Goal: Task Accomplishment & Management: Use online tool/utility

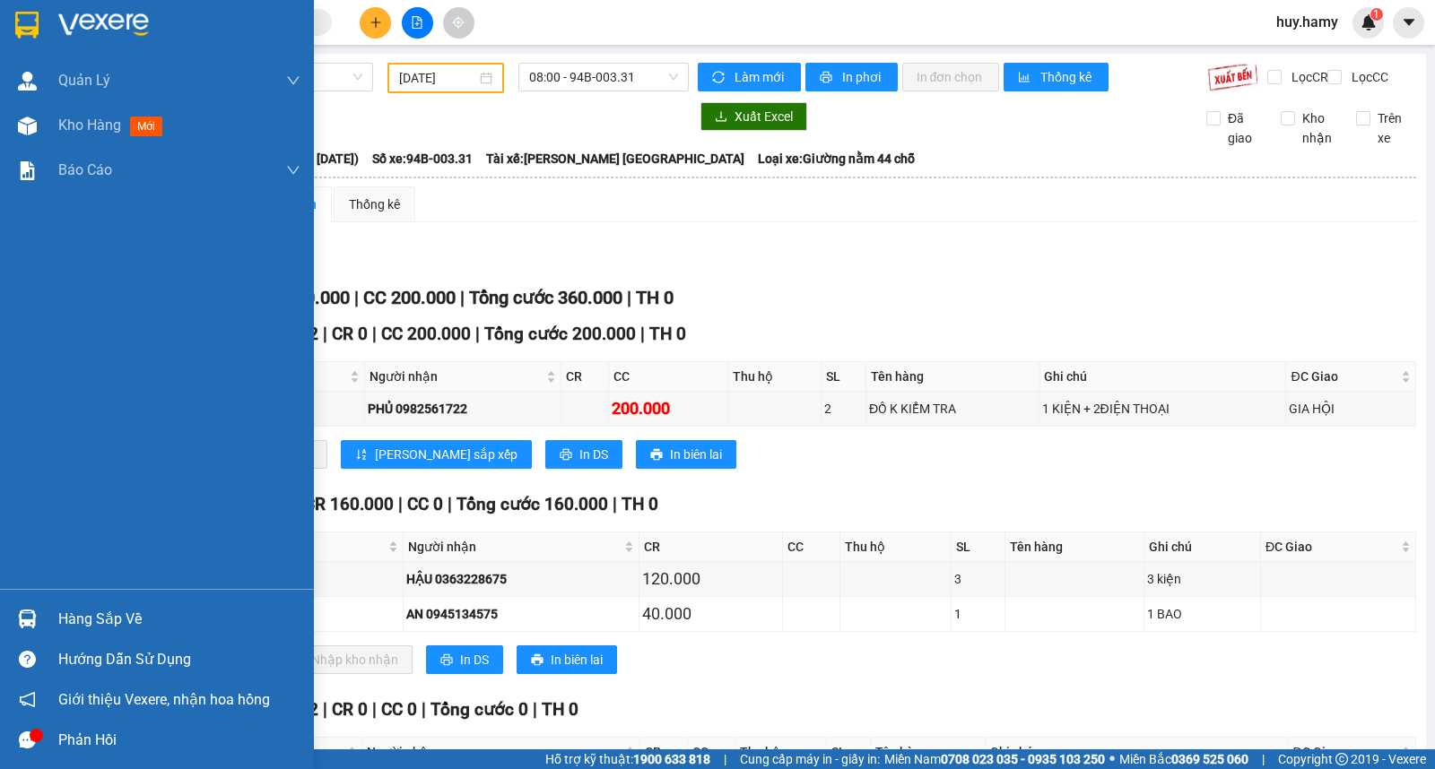
click at [82, 620] on div "Hàng sắp về" at bounding box center [179, 619] width 242 height 27
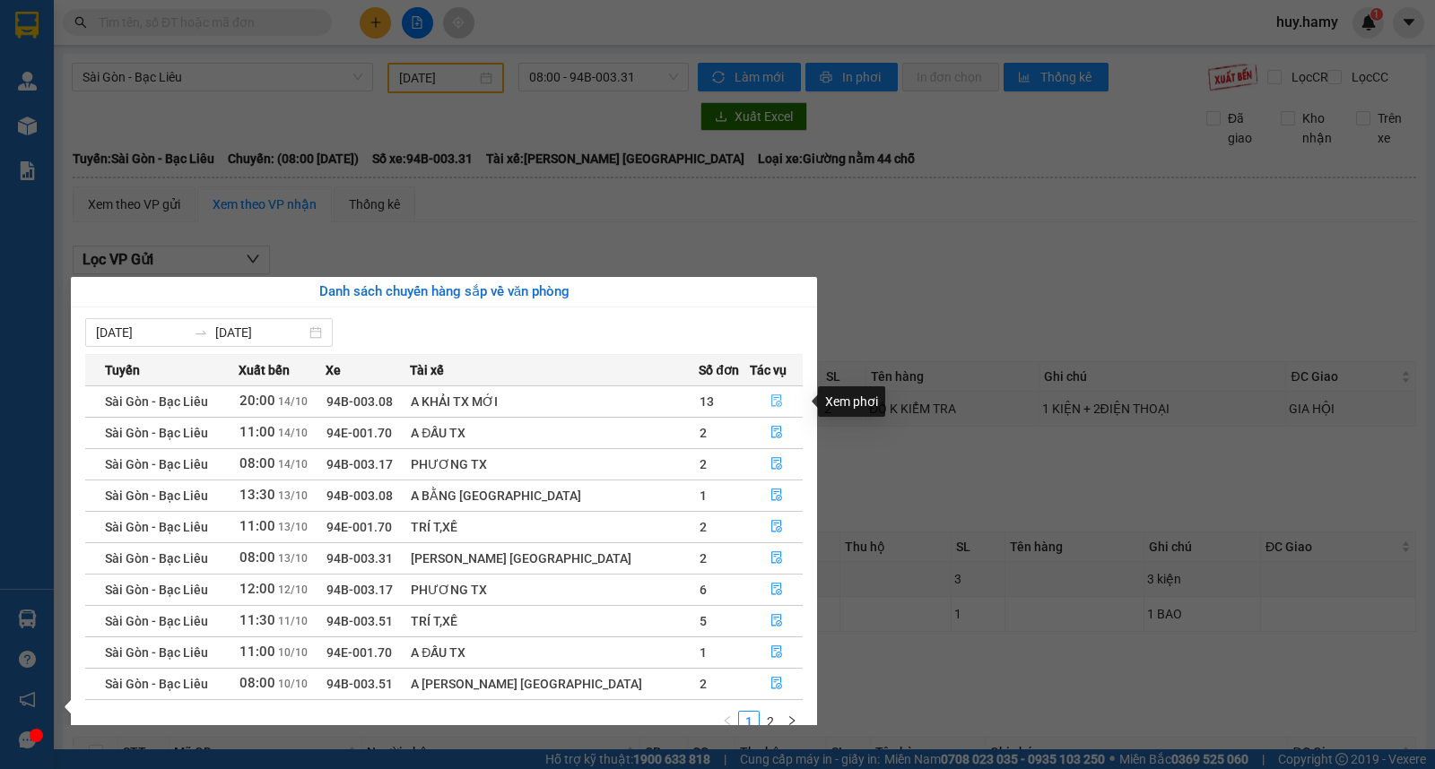
click at [771, 401] on icon "file-done" at bounding box center [776, 401] width 11 height 13
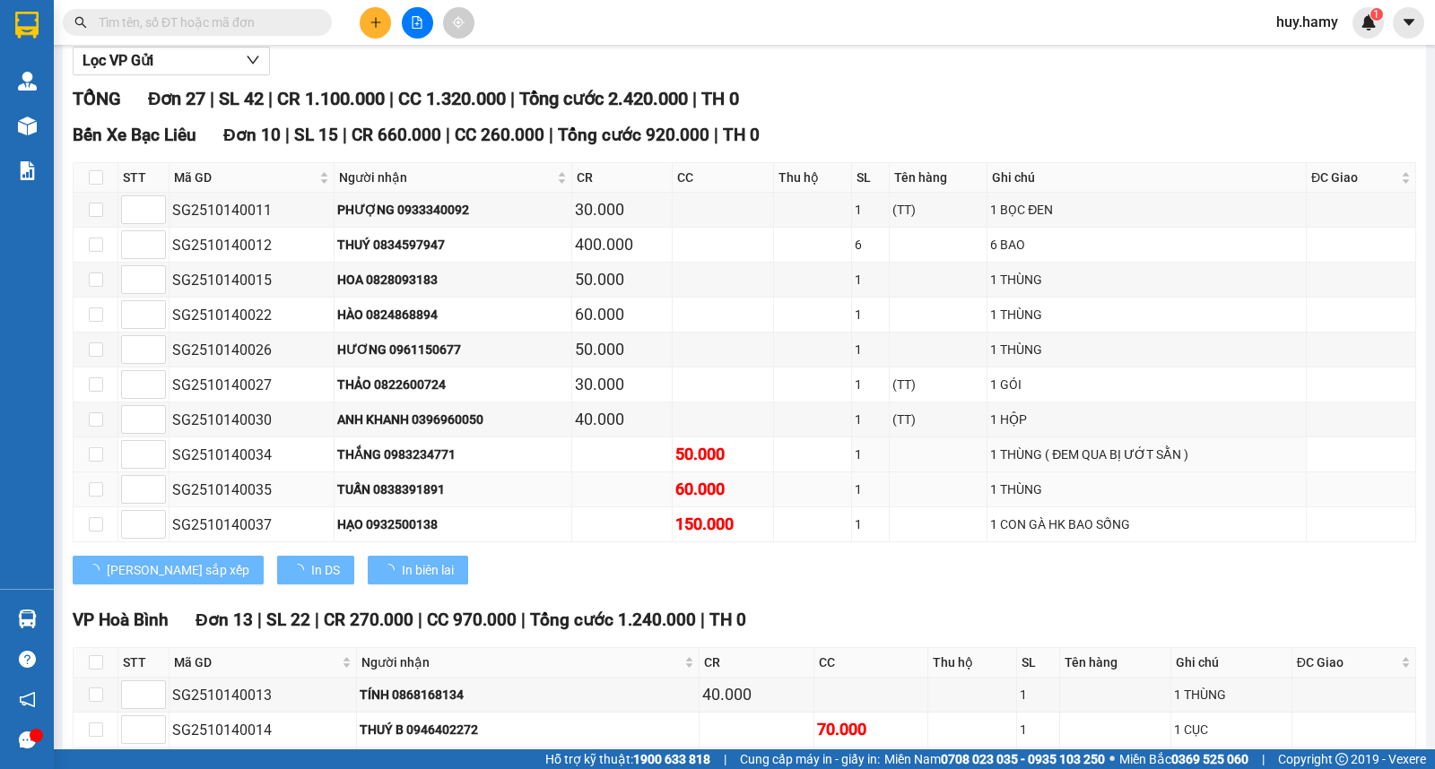
type input "14/10/2025"
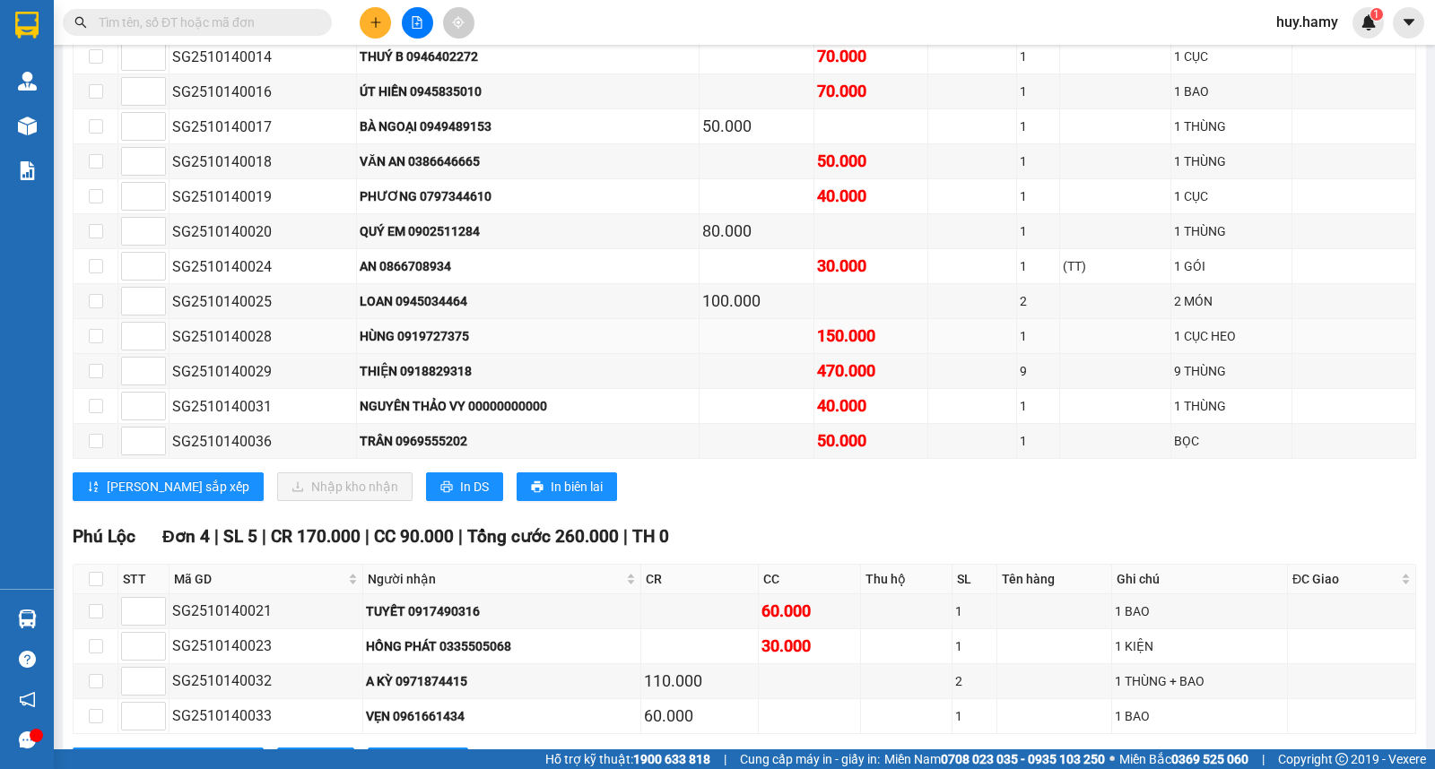
scroll to position [671, 0]
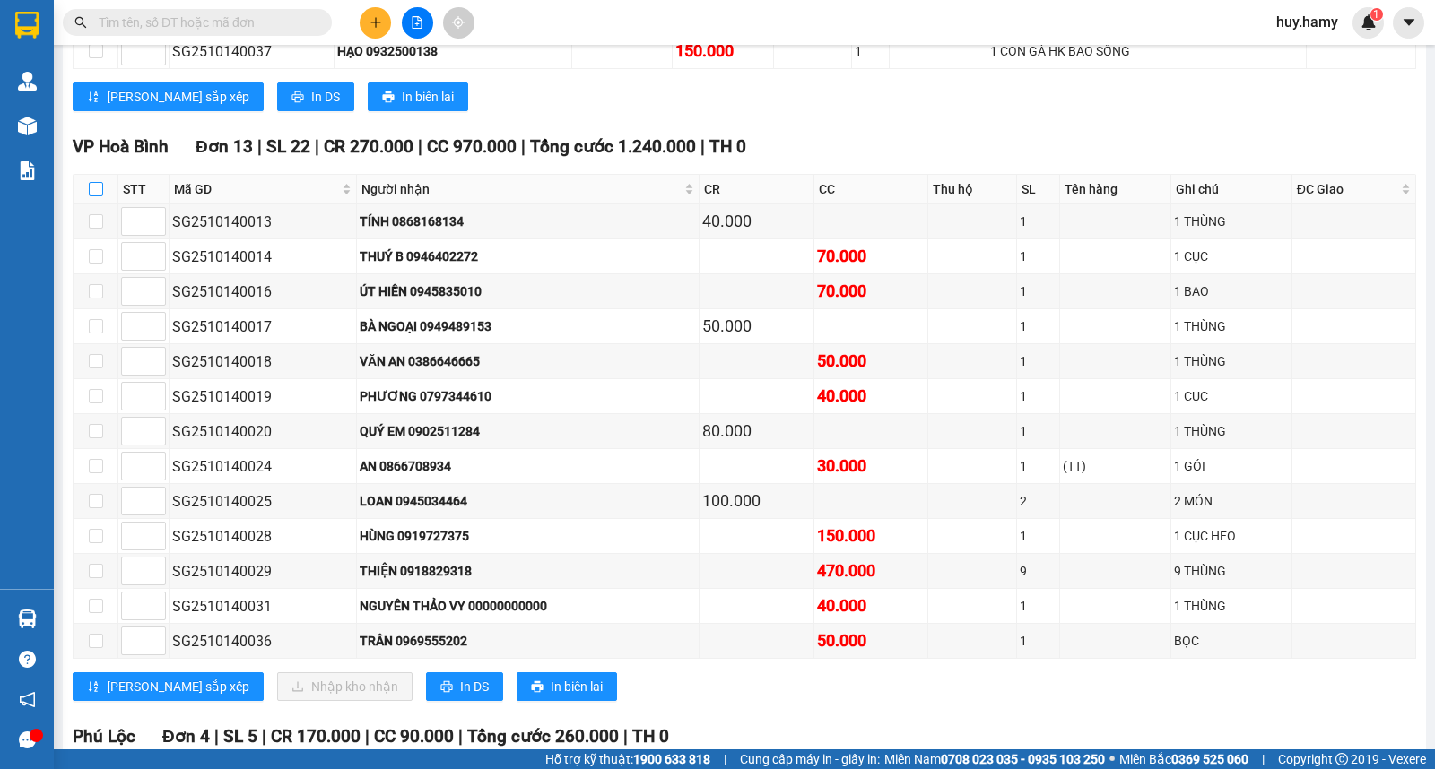
click at [96, 196] on input "checkbox" at bounding box center [96, 189] width 14 height 14
checkbox input "true"
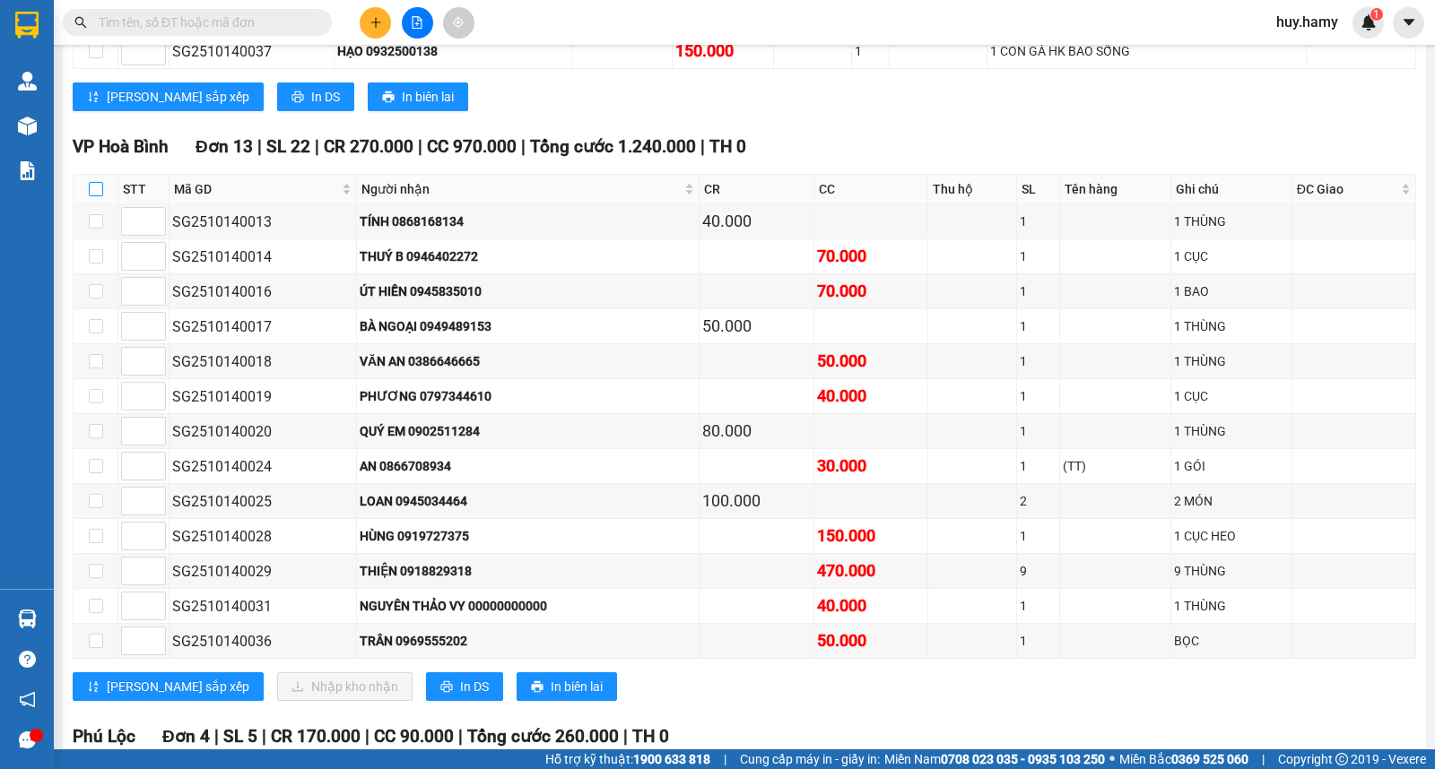
checkbox input "true"
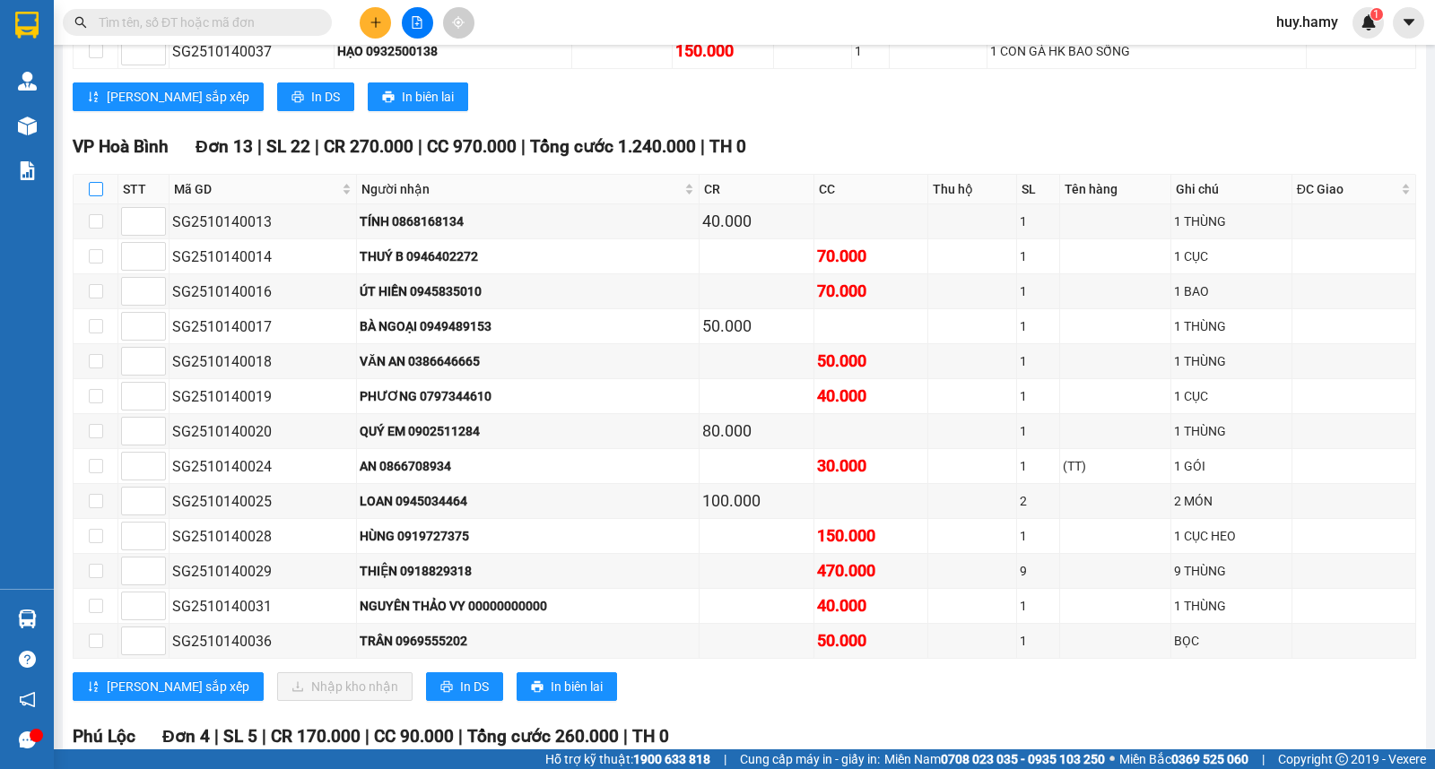
checkbox input "true"
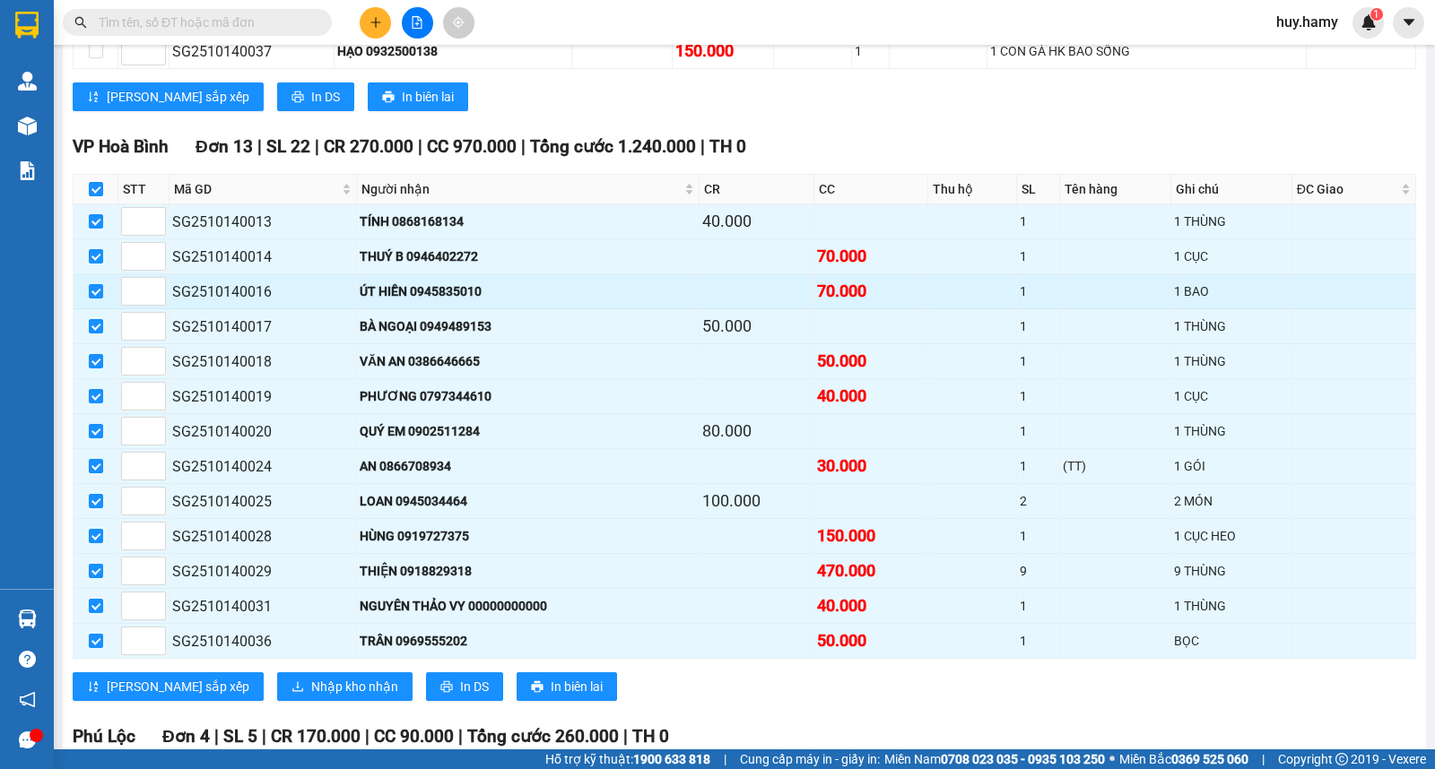
scroll to position [871, 0]
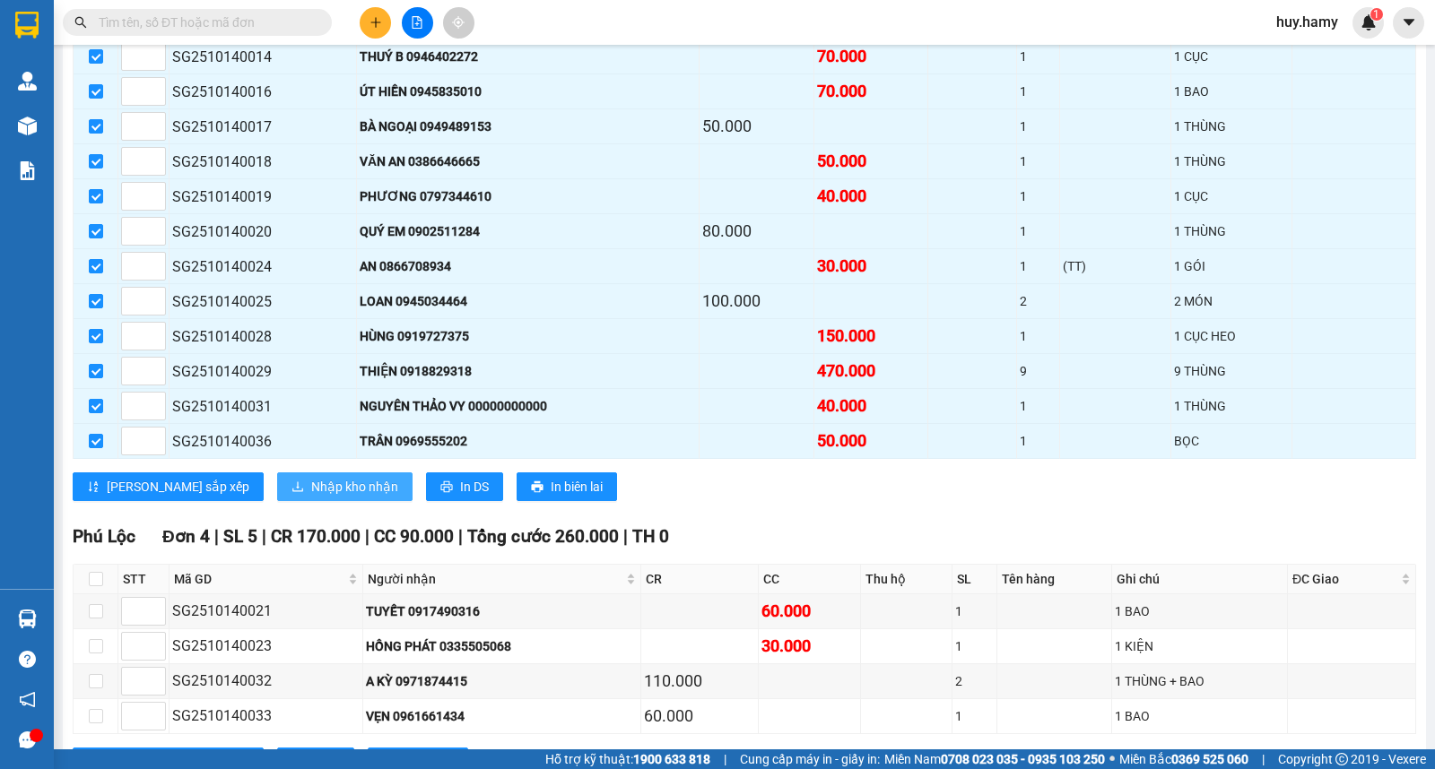
click at [311, 497] on span "Nhập kho nhận" at bounding box center [354, 487] width 87 height 20
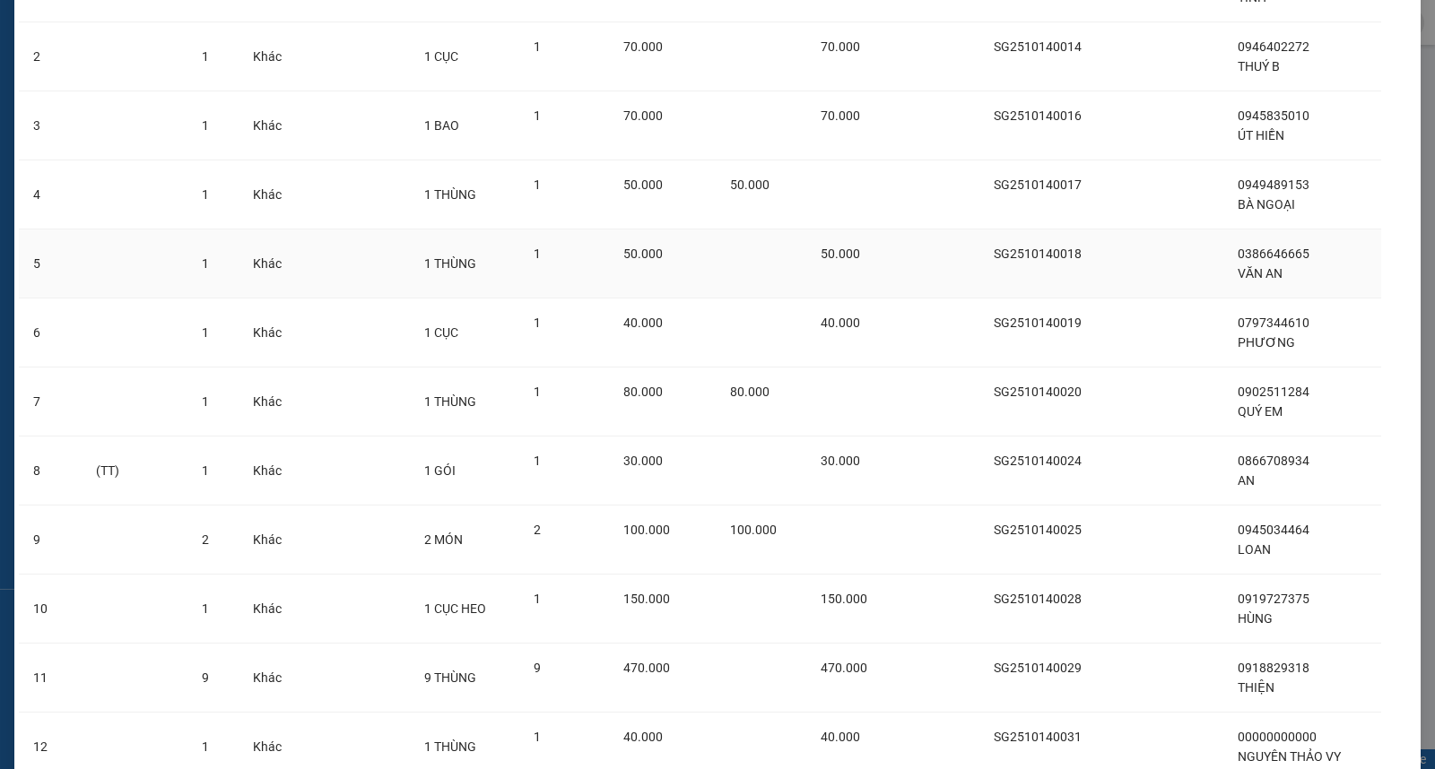
scroll to position [409, 0]
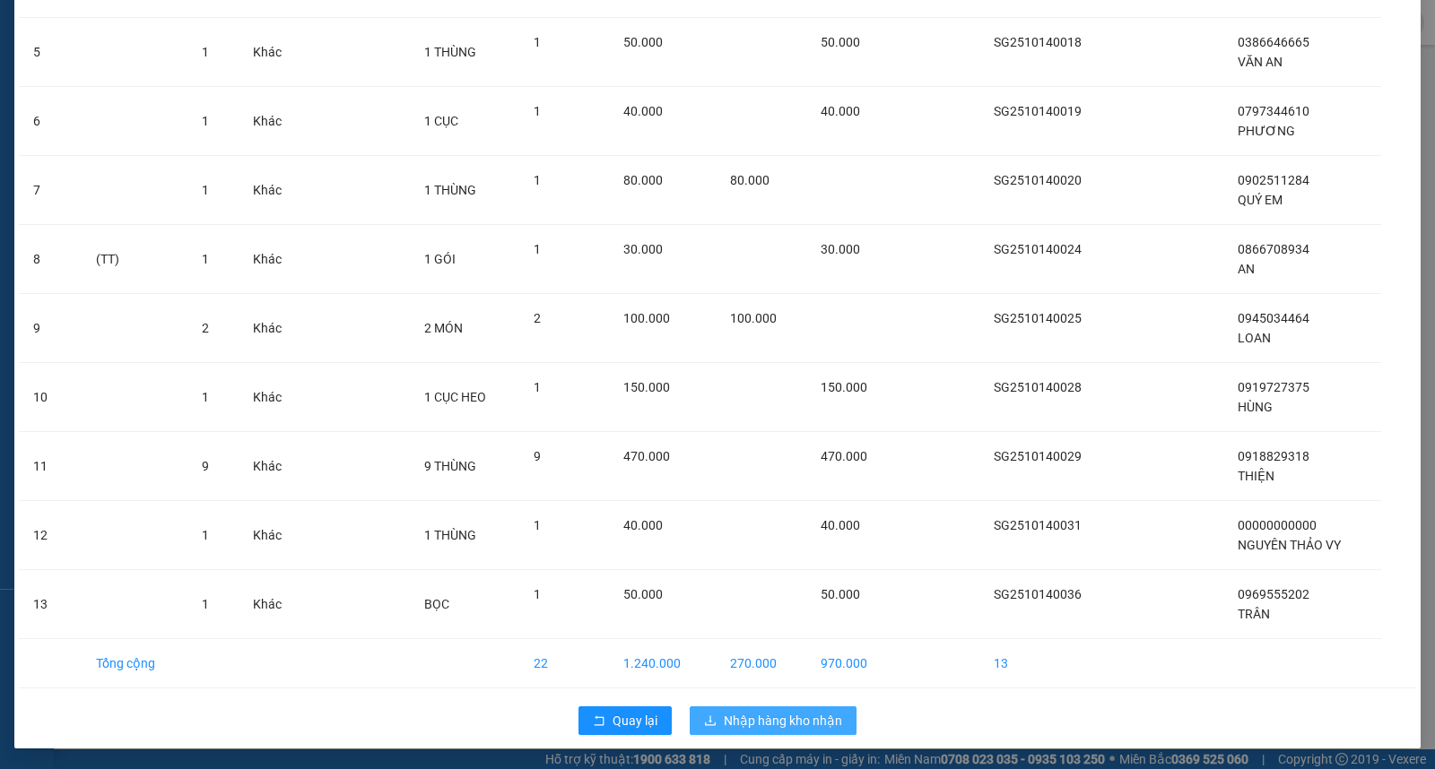
click at [773, 708] on button "Nhập hàng kho nhận" at bounding box center [772, 721] width 167 height 29
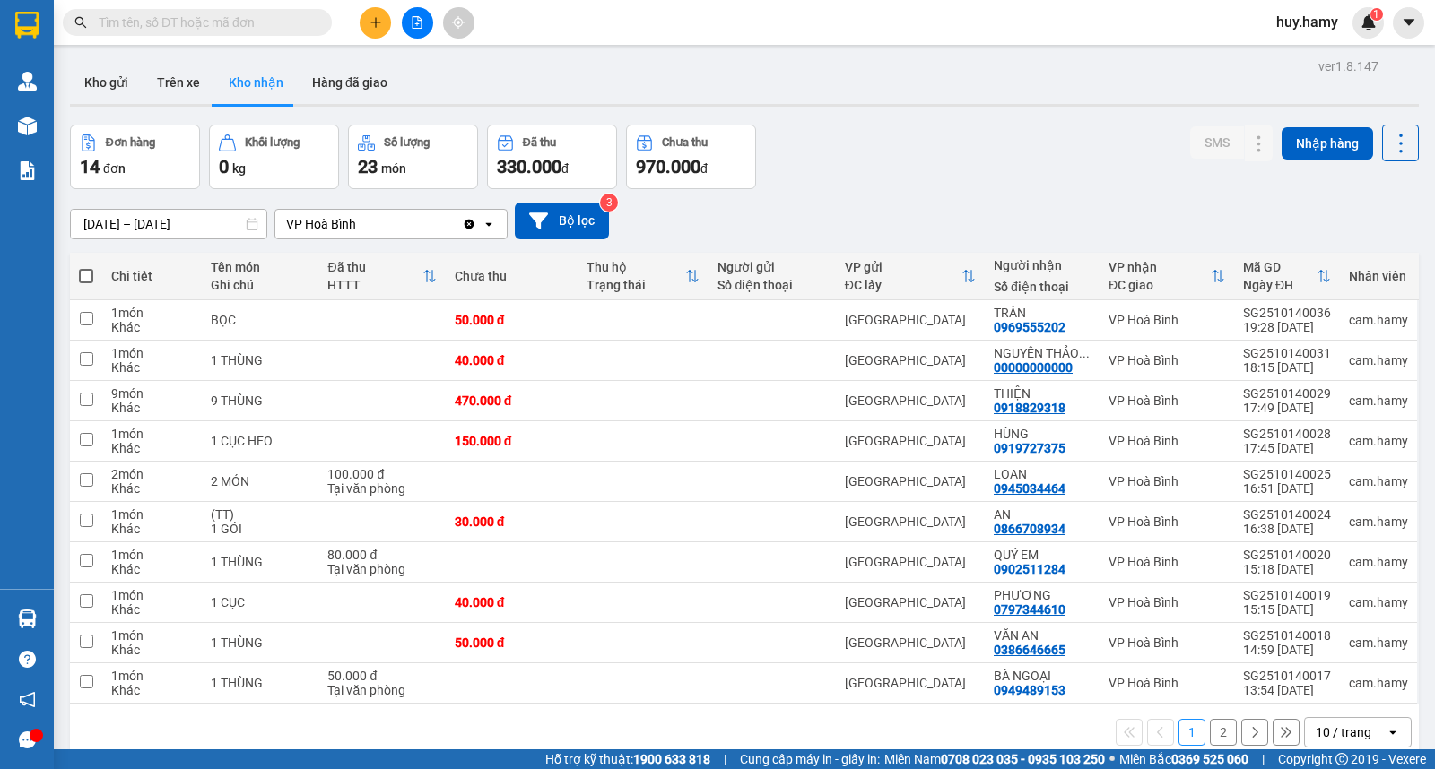
click at [84, 275] on span at bounding box center [86, 276] width 14 height 14
click at [86, 267] on input "checkbox" at bounding box center [86, 267] width 0 height 0
checkbox input "true"
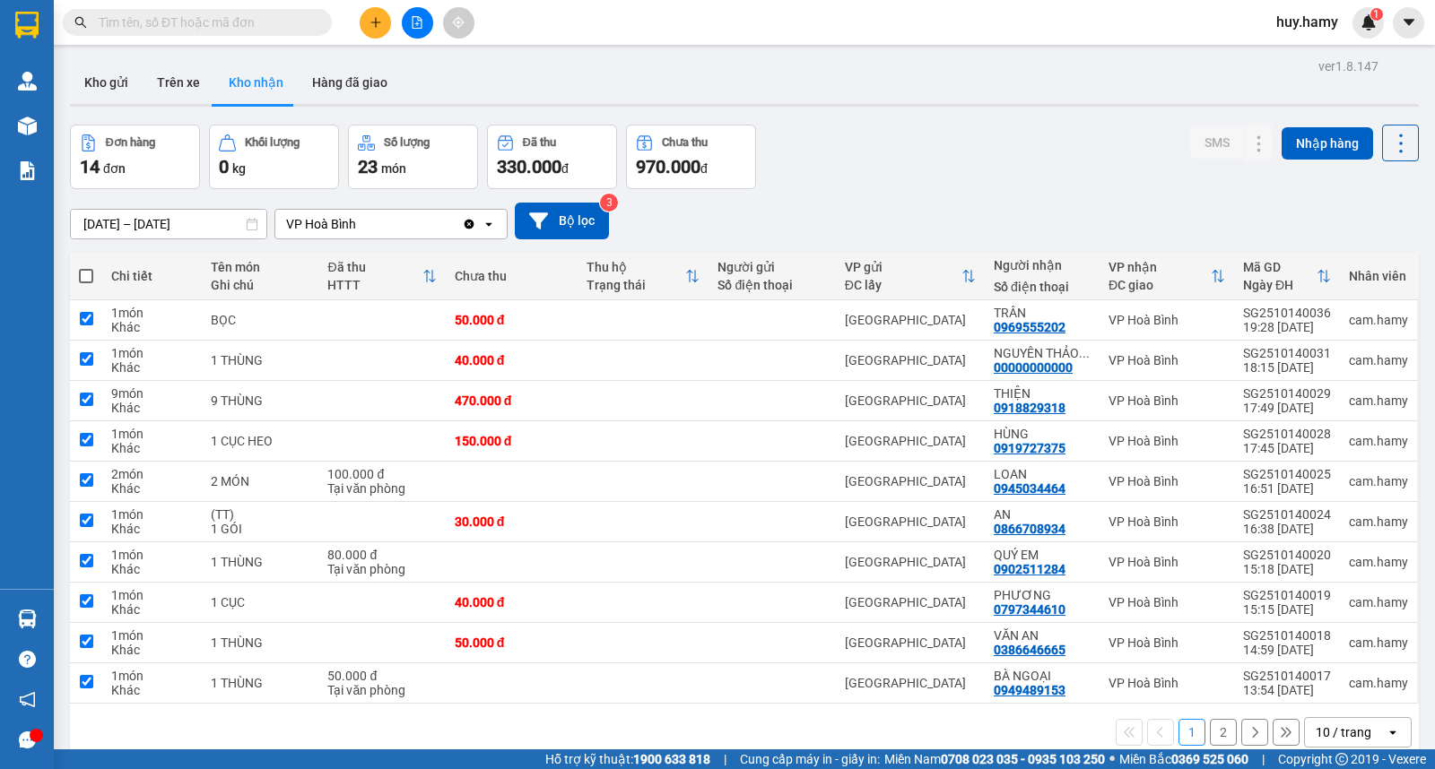
checkbox input "true"
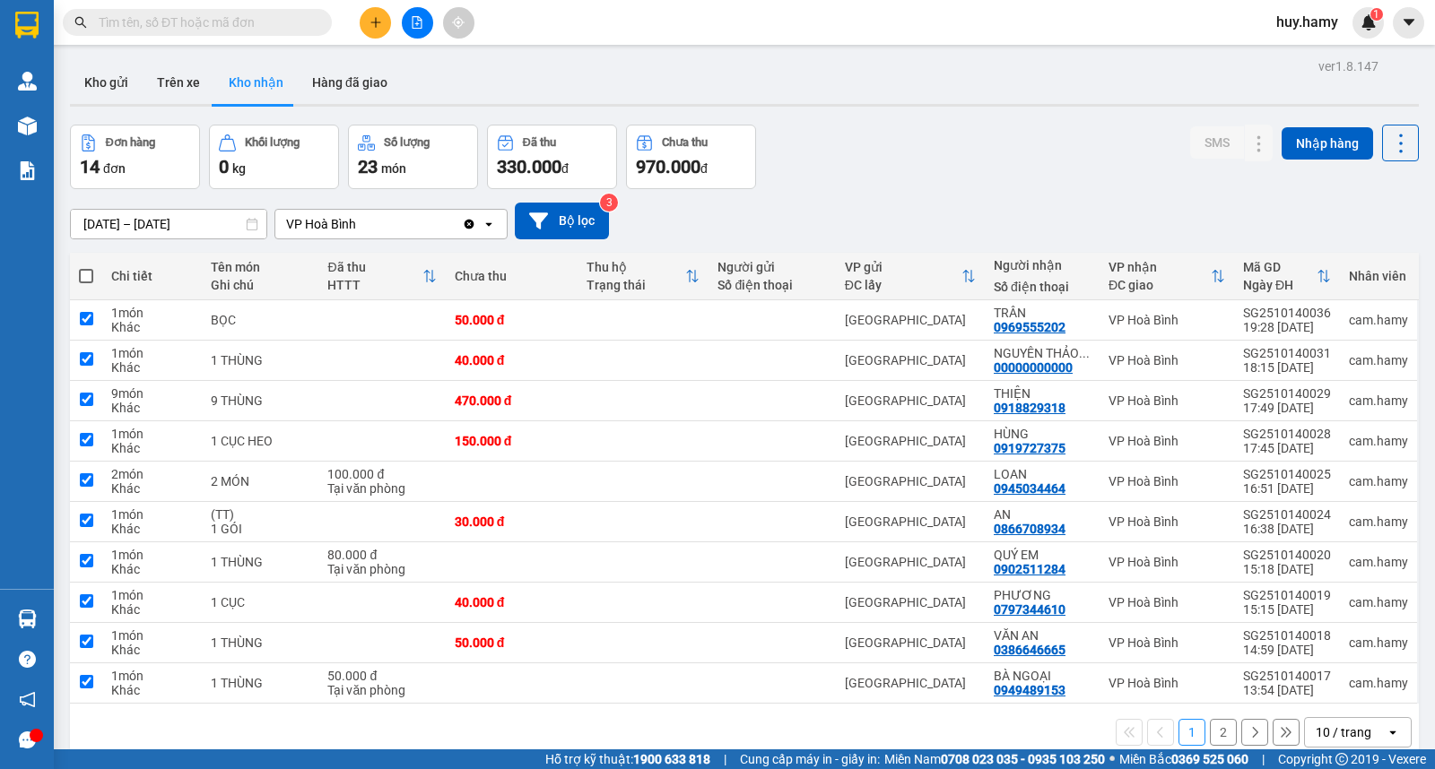
checkbox input "true"
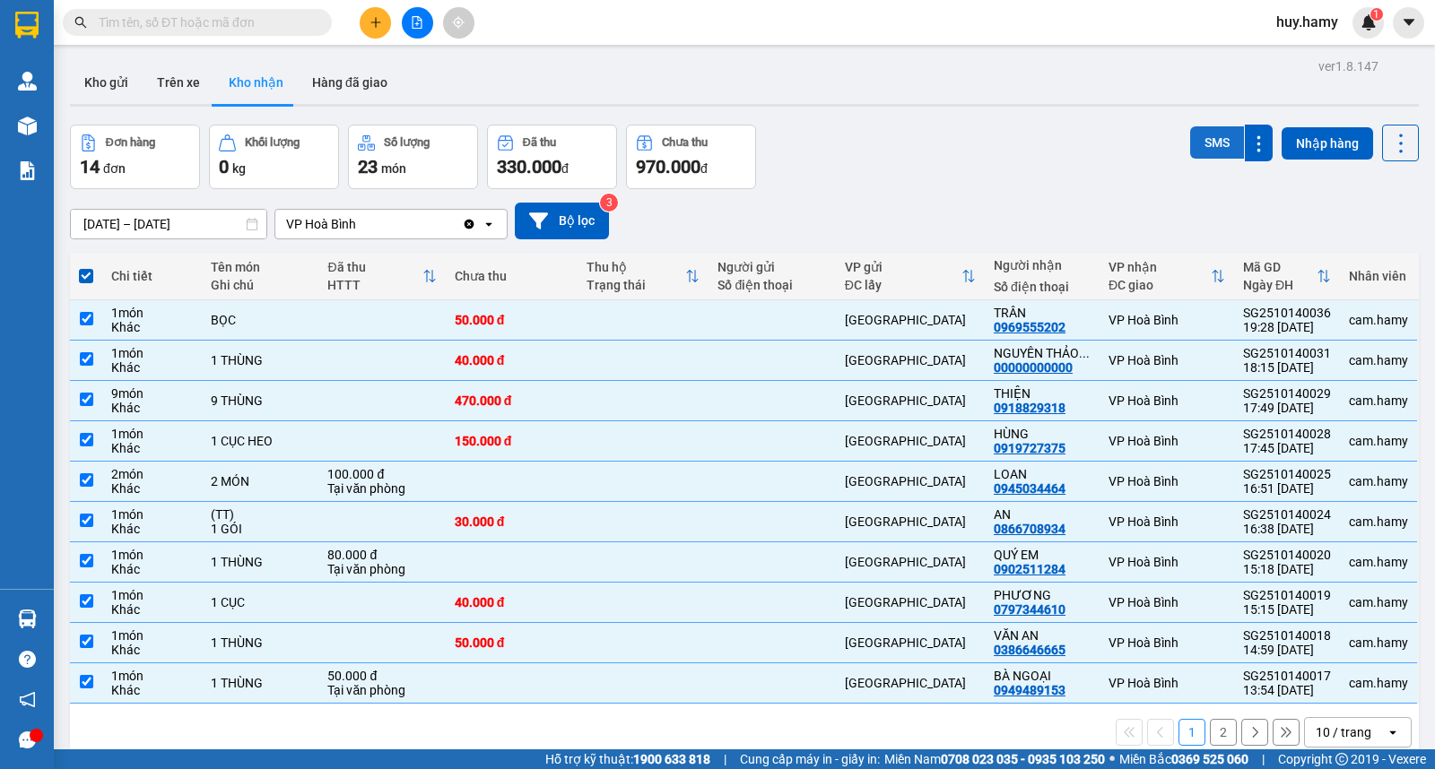
click at [1195, 142] on button "SMS" at bounding box center [1217, 142] width 54 height 32
click at [1212, 733] on button "2" at bounding box center [1223, 732] width 27 height 27
checkbox input "false"
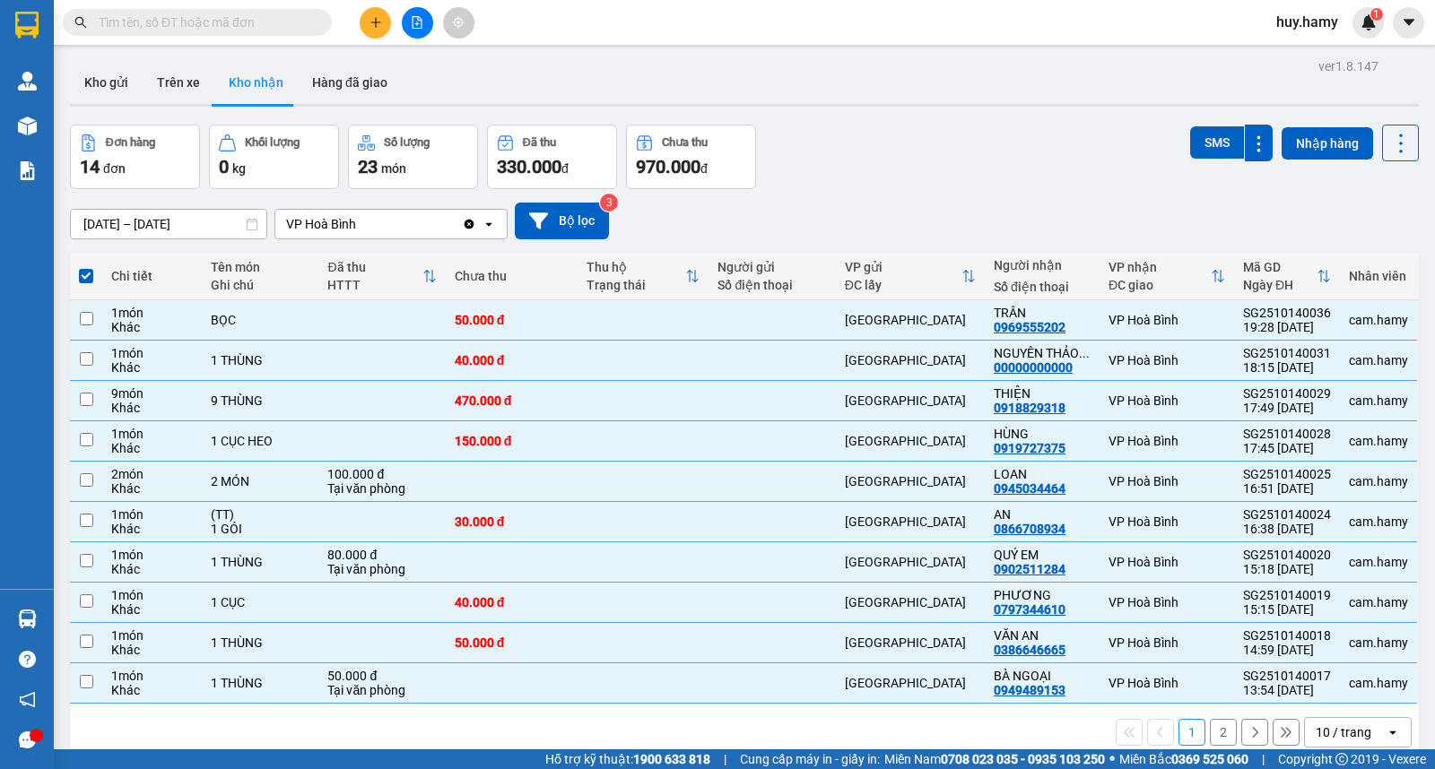
checkbox input "false"
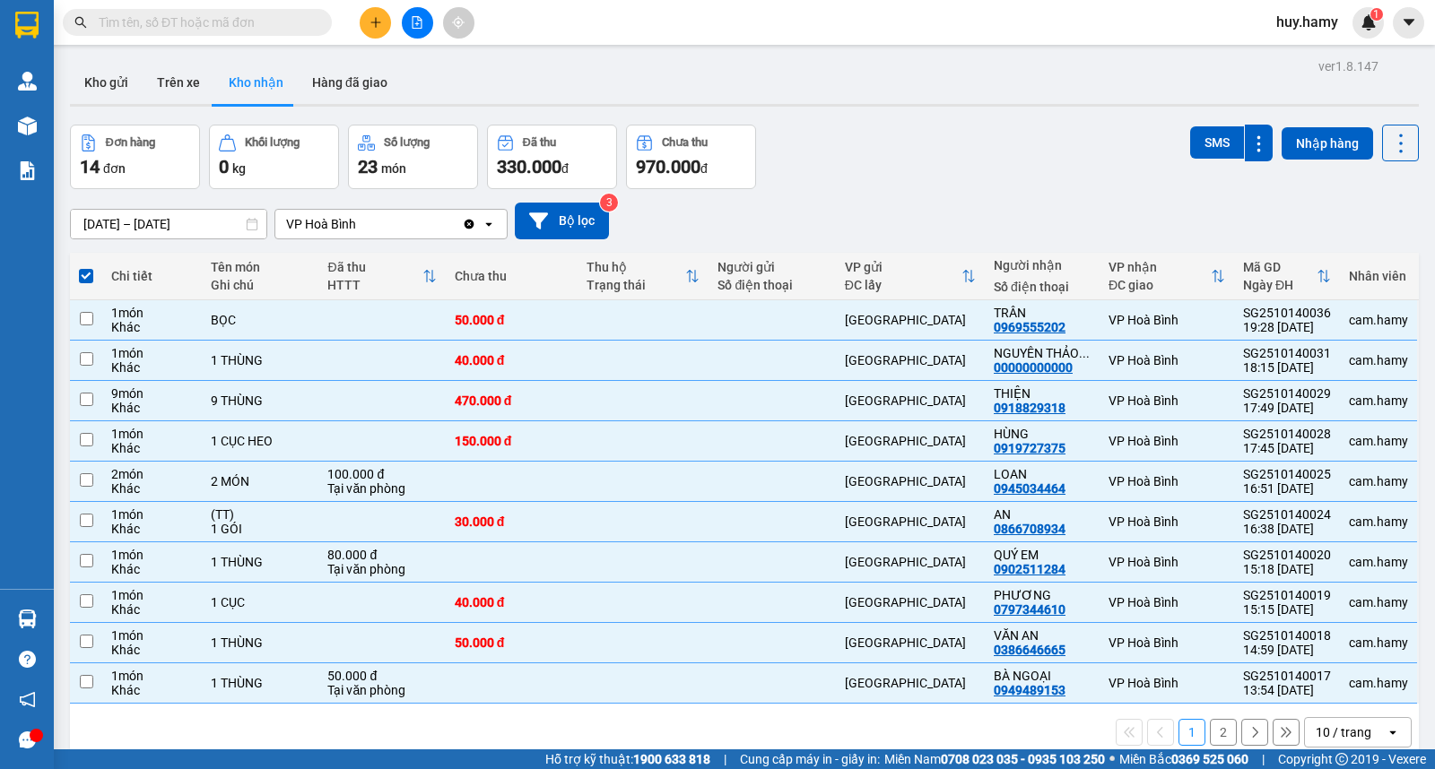
checkbox input "false"
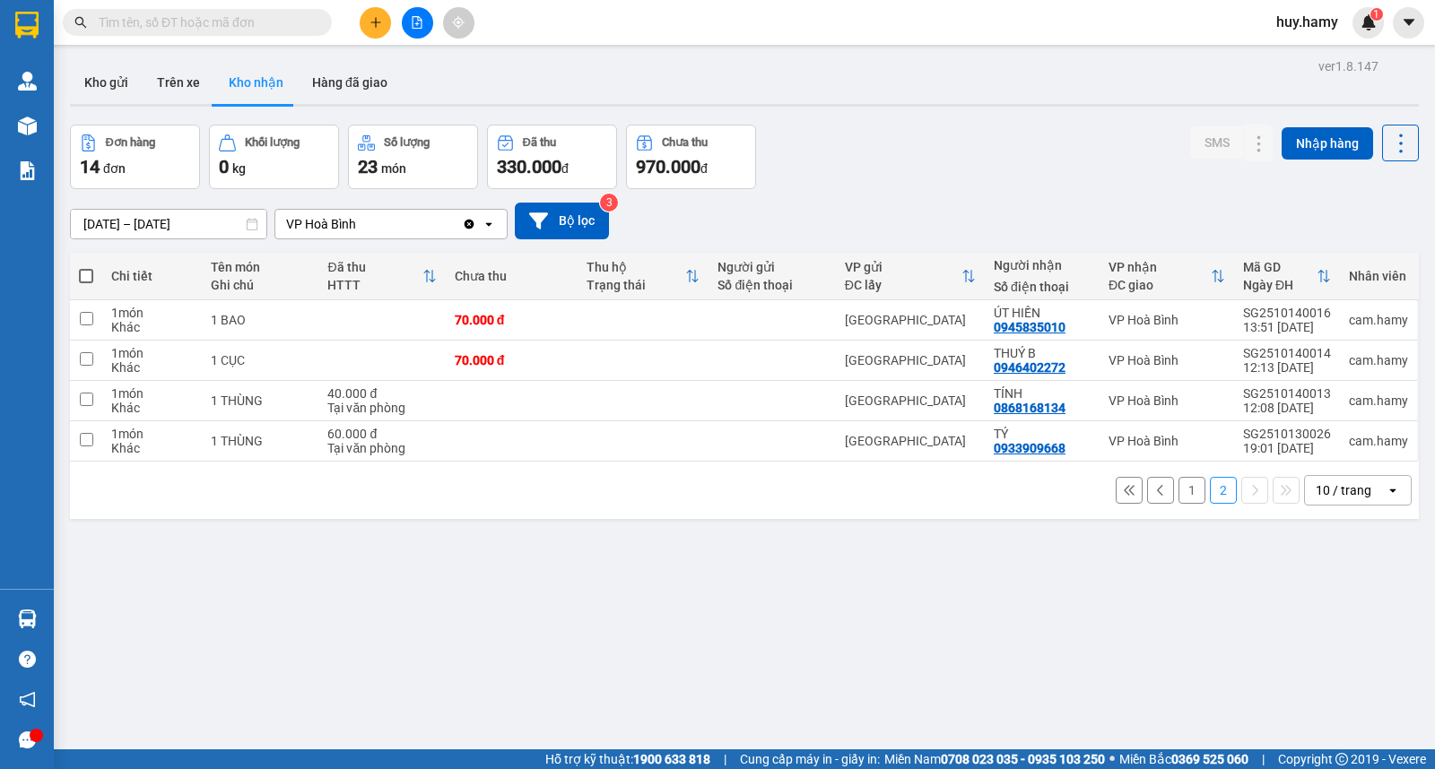
click at [85, 267] on label at bounding box center [86, 276] width 14 height 18
click at [86, 267] on input "checkbox" at bounding box center [86, 267] width 0 height 0
checkbox input "true"
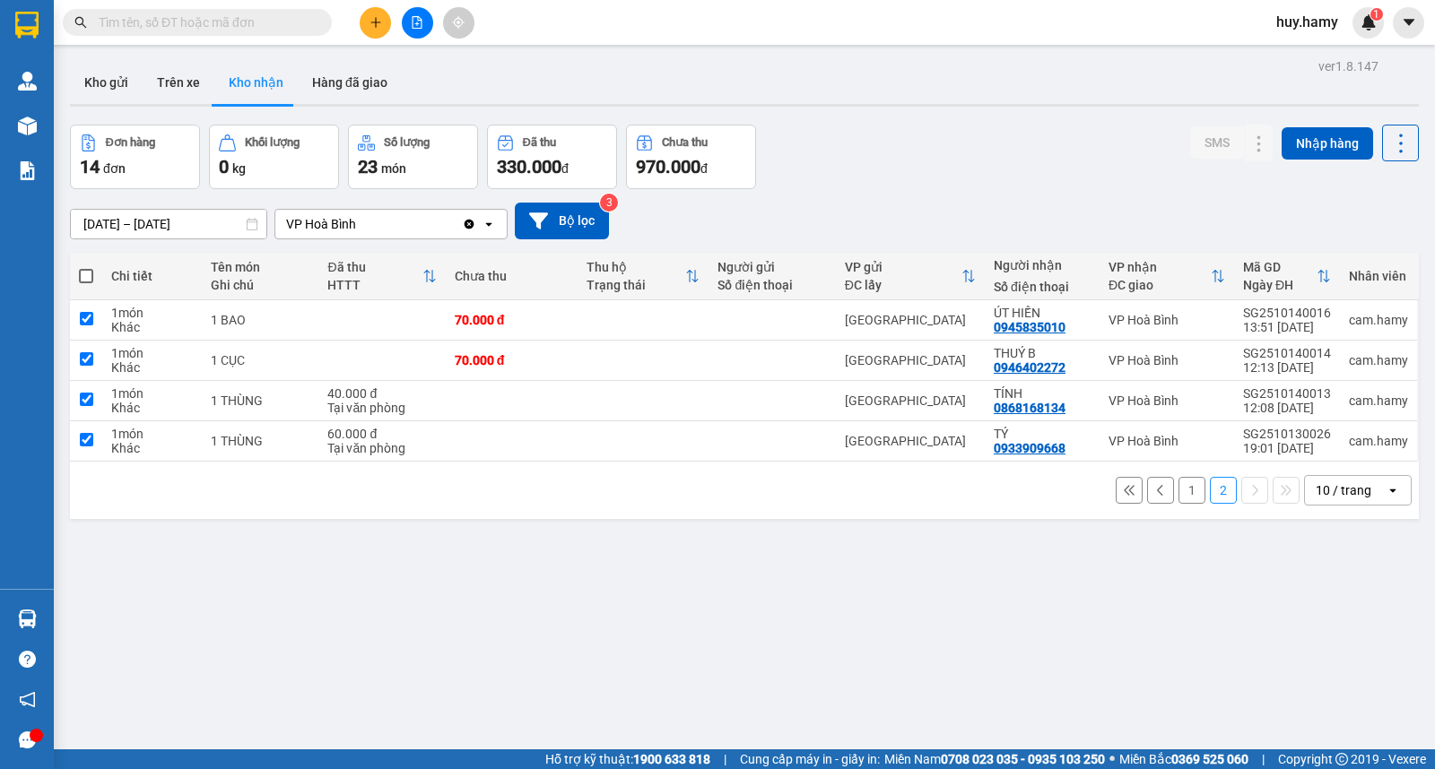
checkbox input "true"
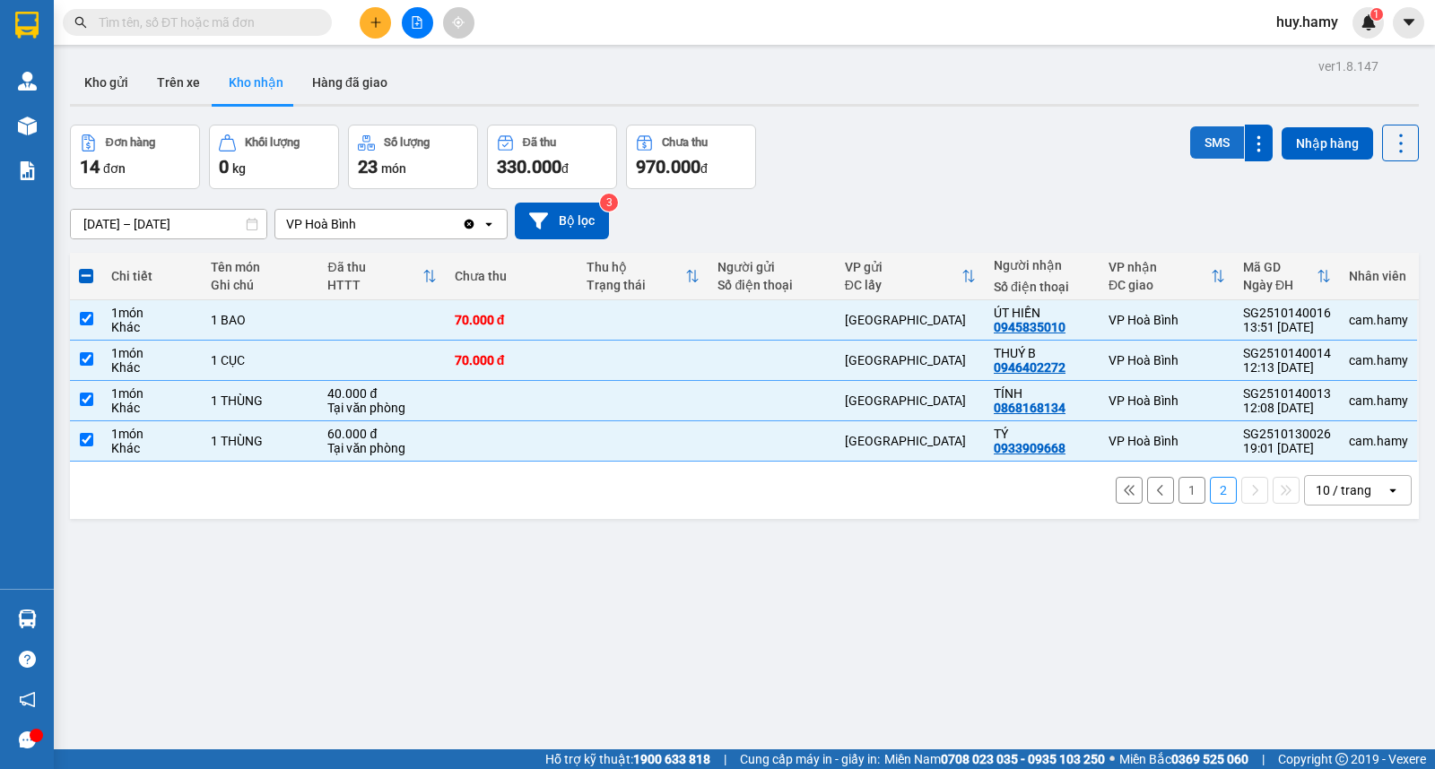
click at [1203, 145] on button "SMS" at bounding box center [1217, 142] width 54 height 32
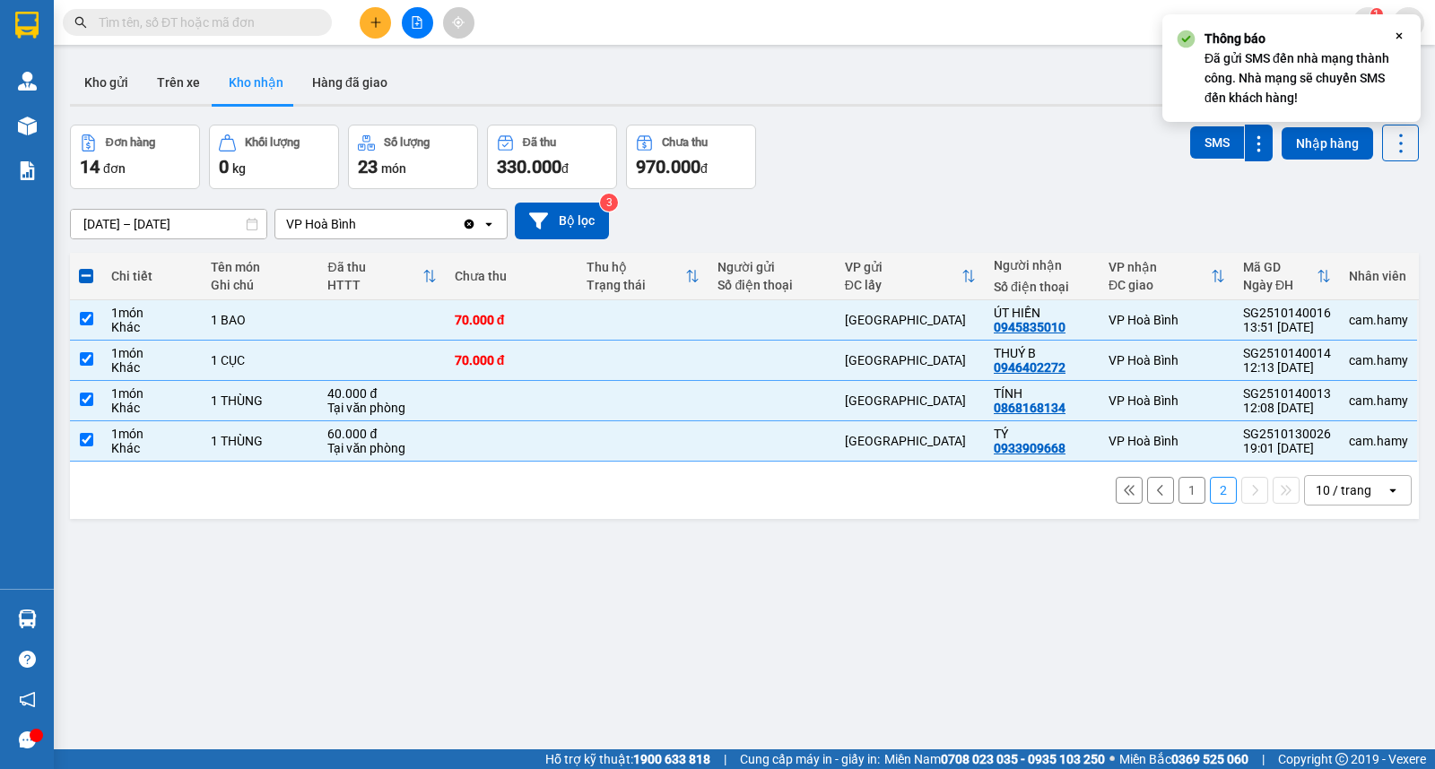
click at [91, 274] on span at bounding box center [86, 276] width 14 height 14
click at [86, 267] on input "checkbox" at bounding box center [86, 267] width 0 height 0
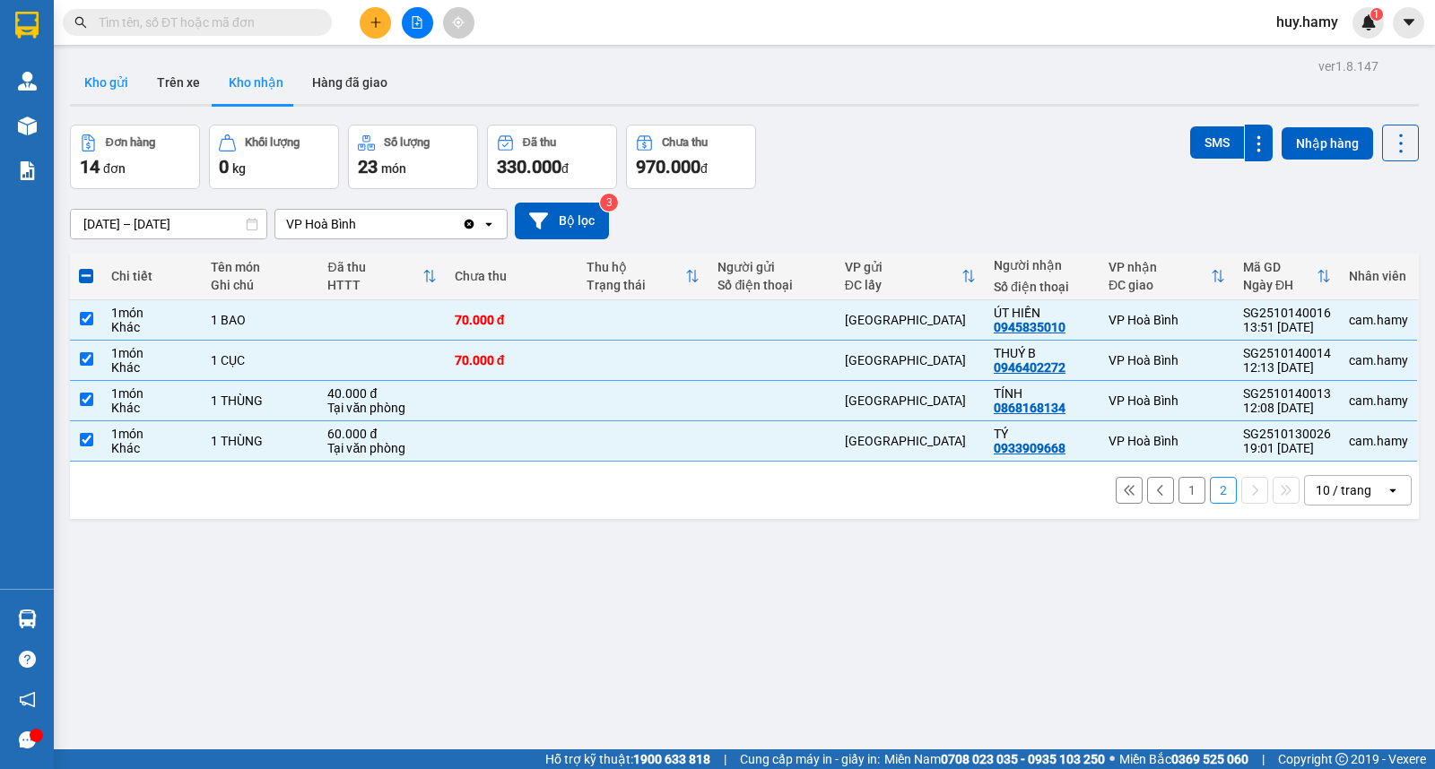
click at [111, 81] on button "Kho gửi" at bounding box center [106, 82] width 73 height 43
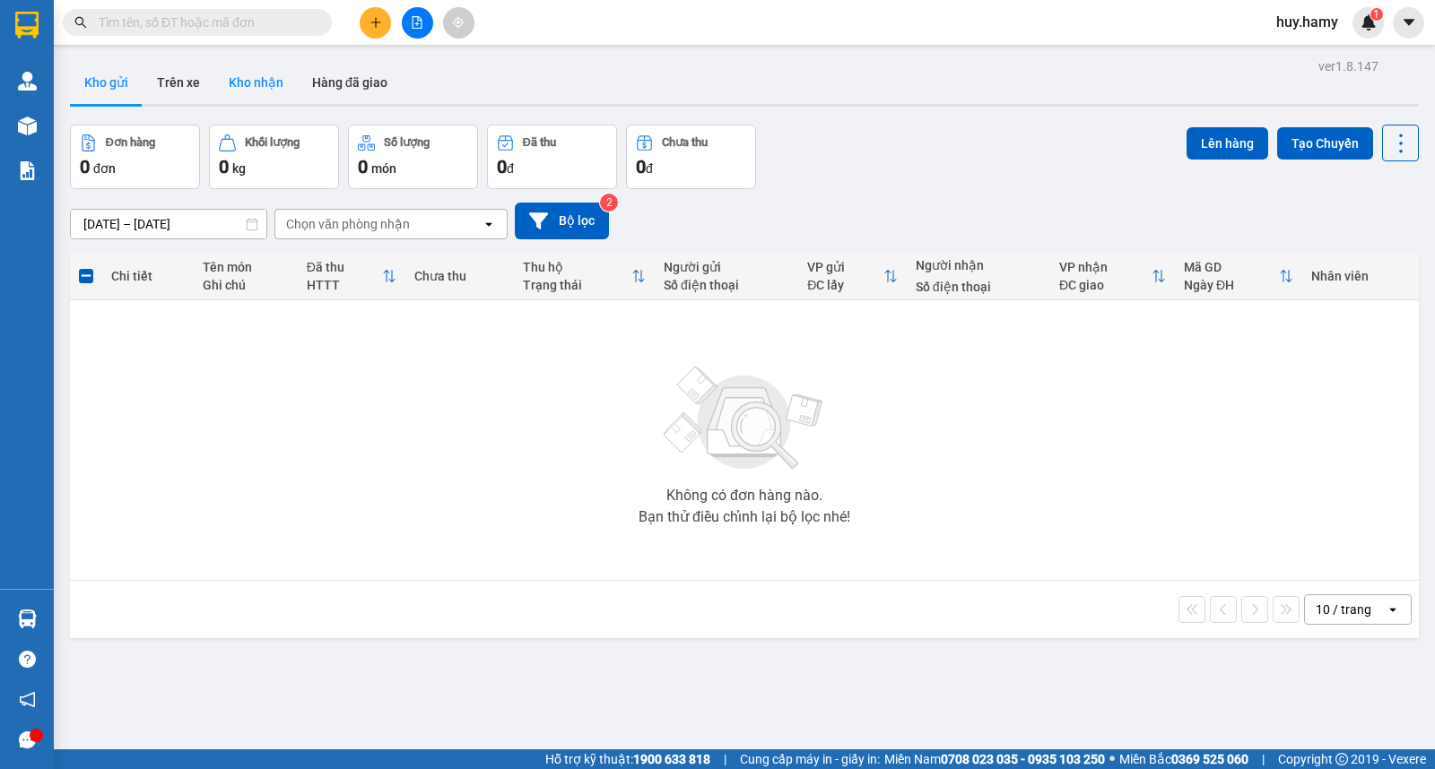
click at [251, 82] on button "Kho nhận" at bounding box center [255, 82] width 83 height 43
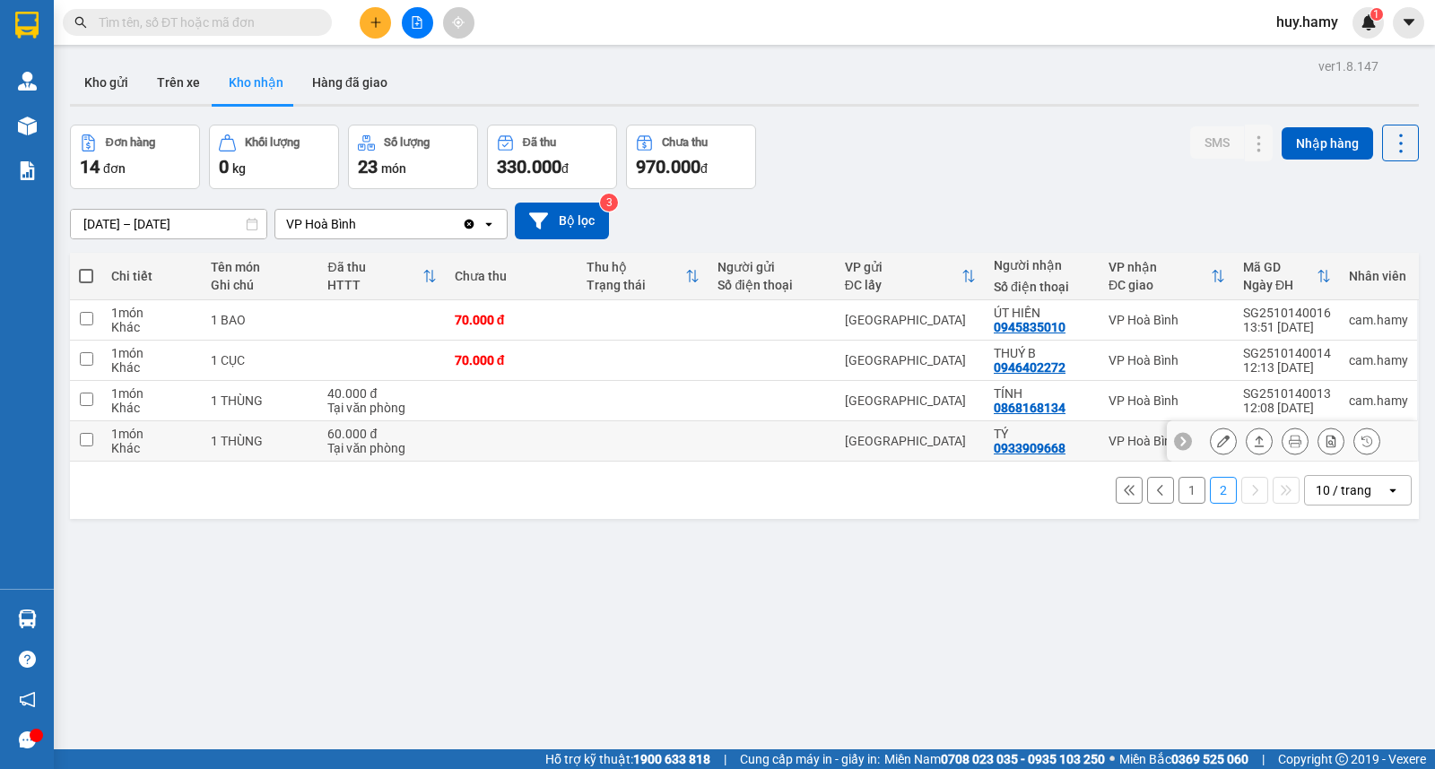
click at [1217, 438] on icon at bounding box center [1223, 441] width 13 height 13
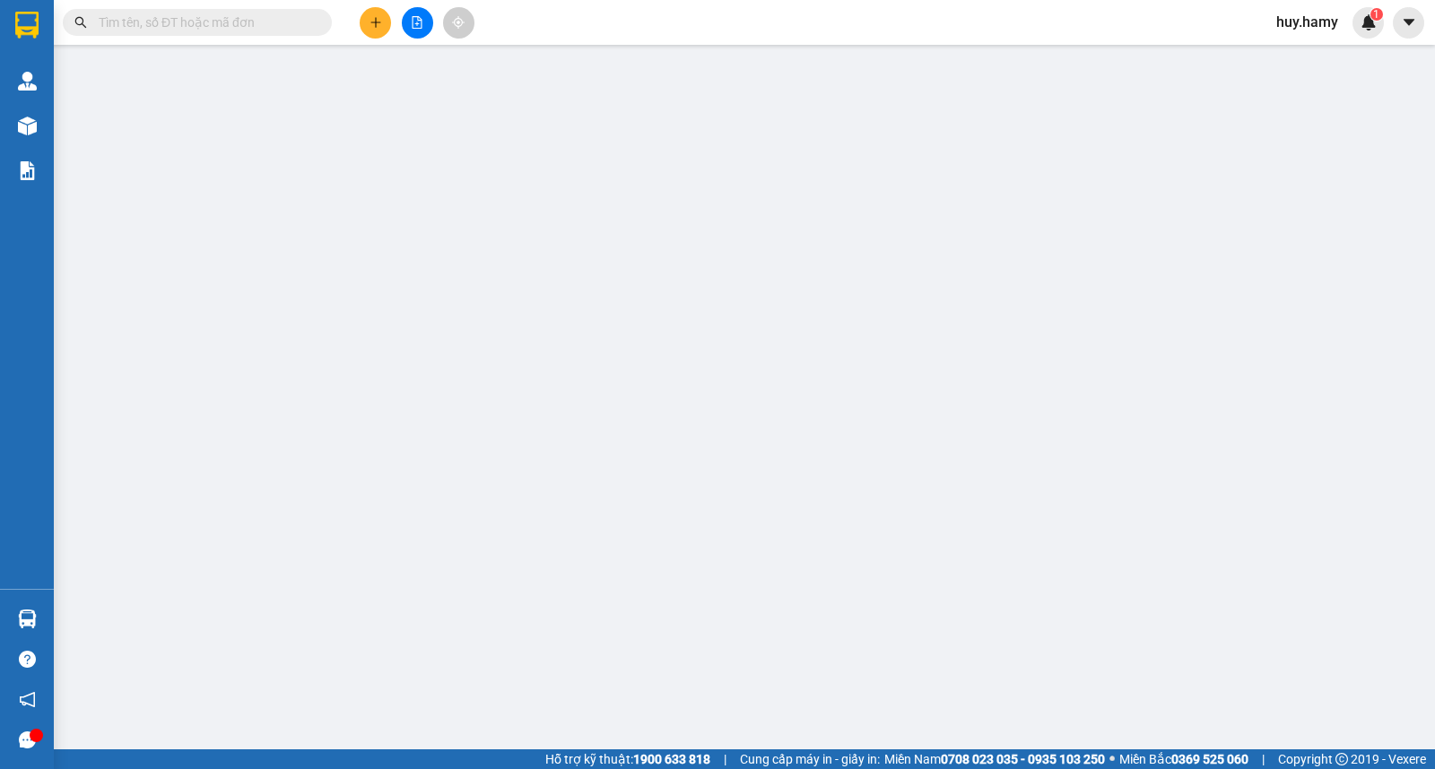
type input "0933909668"
type input "TÝ"
type input "0"
type input "60.000"
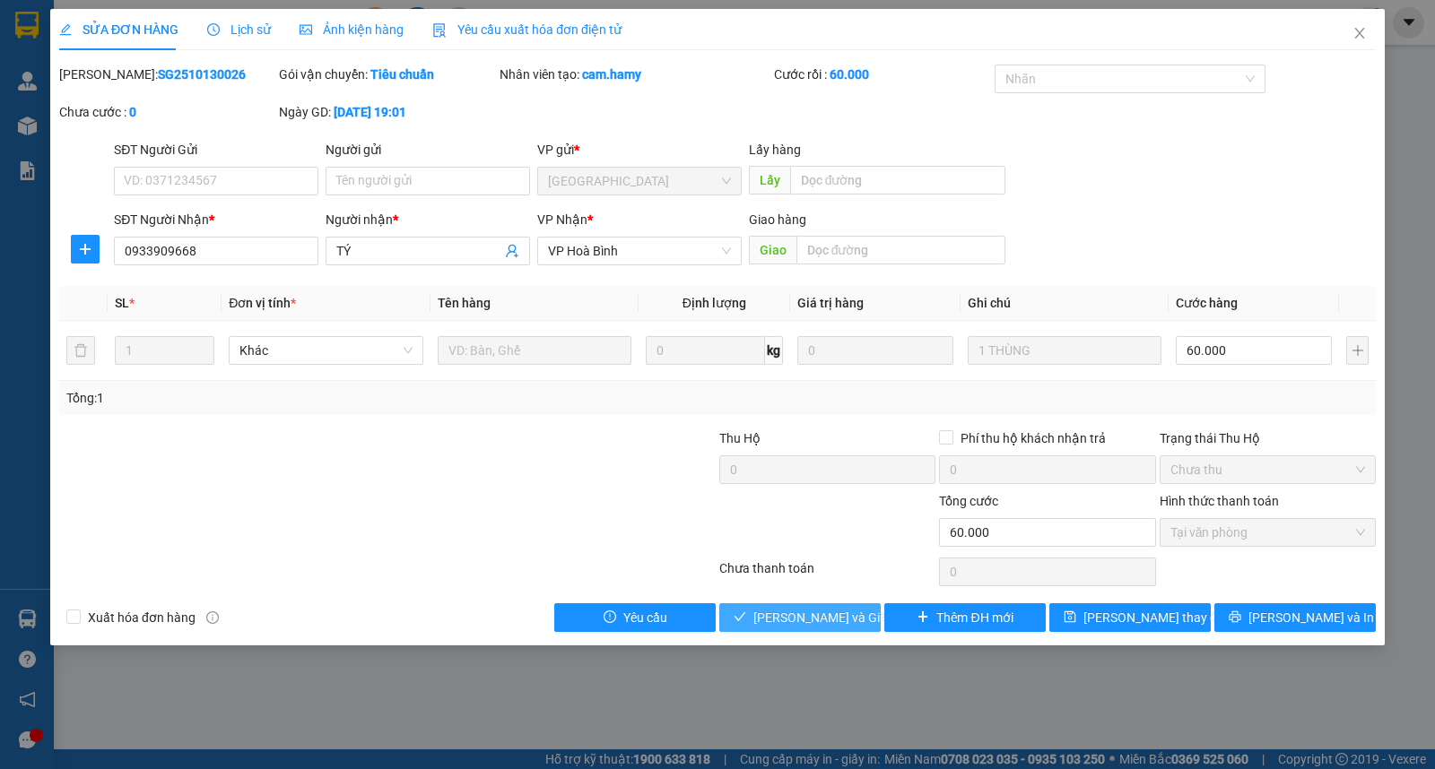
click at [820, 624] on span "[PERSON_NAME] và Giao hàng" at bounding box center [839, 618] width 172 height 20
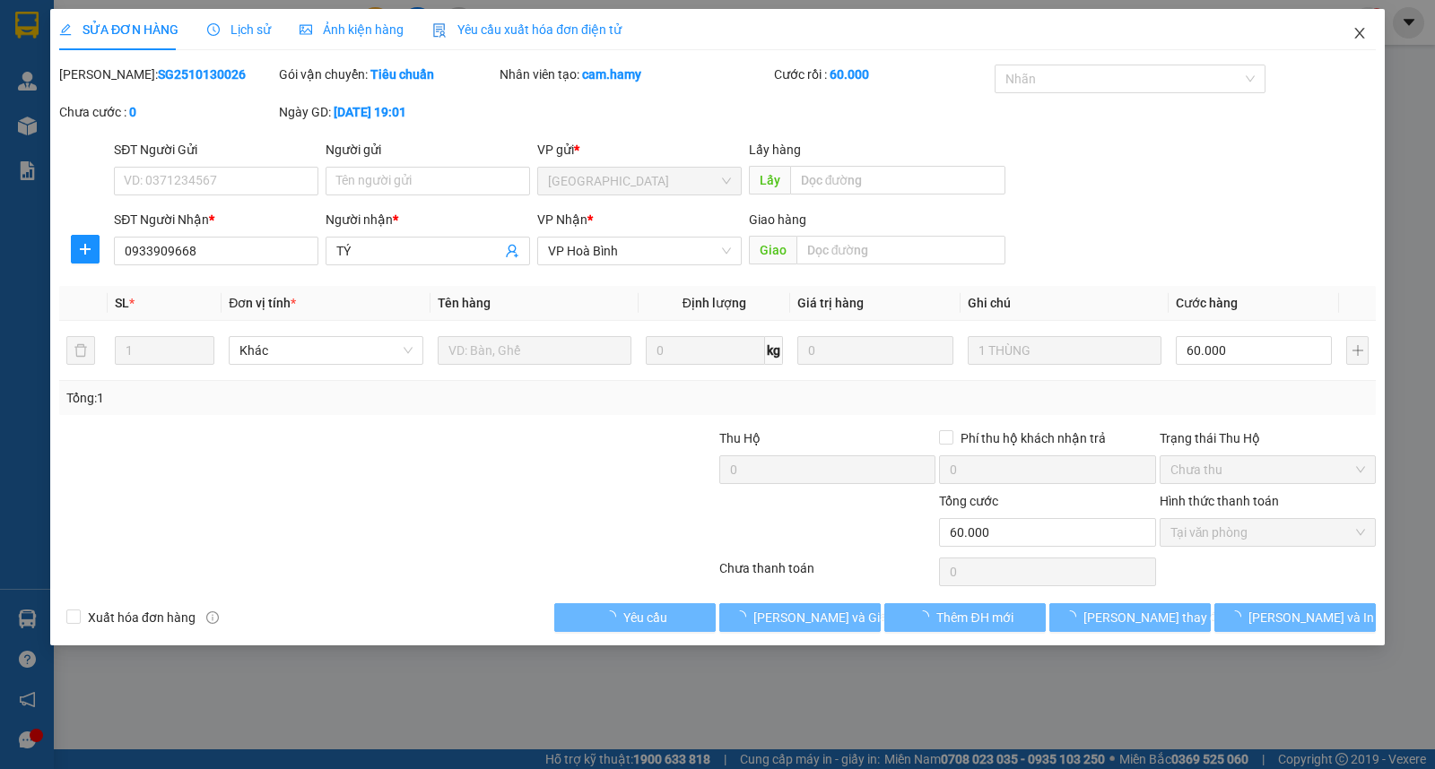
click at [1351, 22] on span "Close" at bounding box center [1359, 34] width 50 height 50
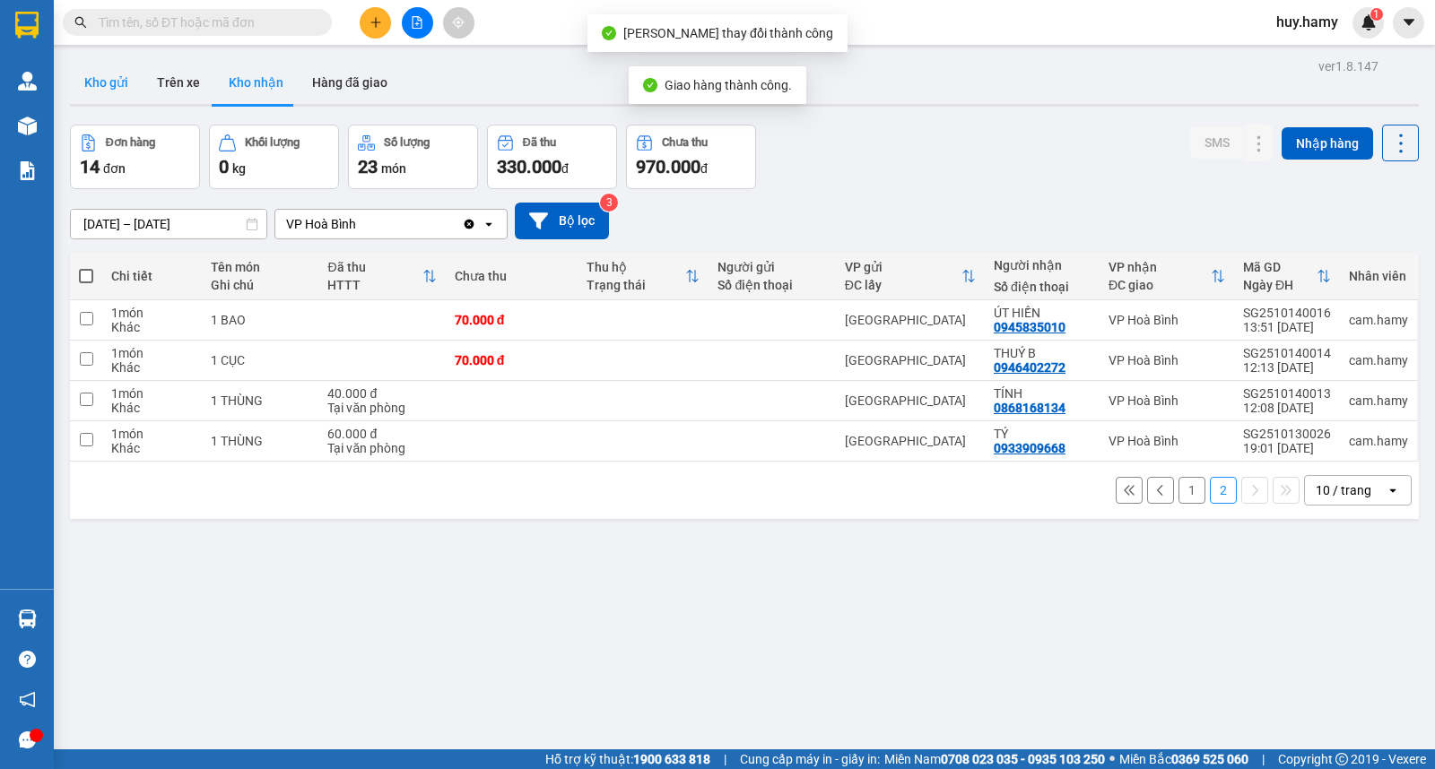
click at [118, 85] on button "Kho gửi" at bounding box center [106, 82] width 73 height 43
